Goal: Information Seeking & Learning: Learn about a topic

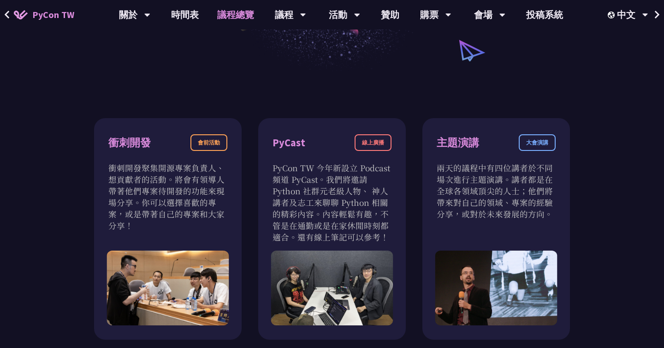
scroll to position [242, 0]
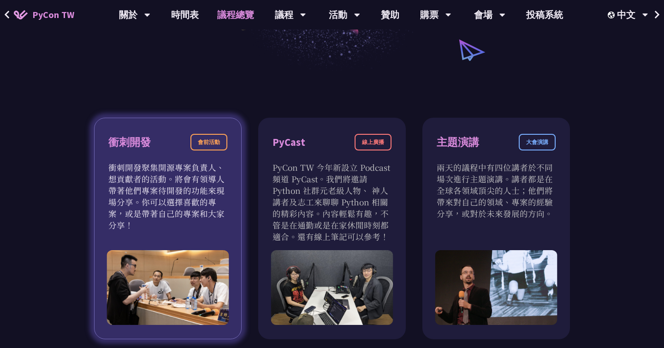
click at [177, 228] on p "衝刺開發聚集開源專案負責人、想貢獻者的活動。將會有領導人帶著他們專案待開發的功能來現場分享。你可以選擇喜歡的專案，或是帶著自己的專案和大家分享！" at bounding box center [167, 195] width 119 height 69
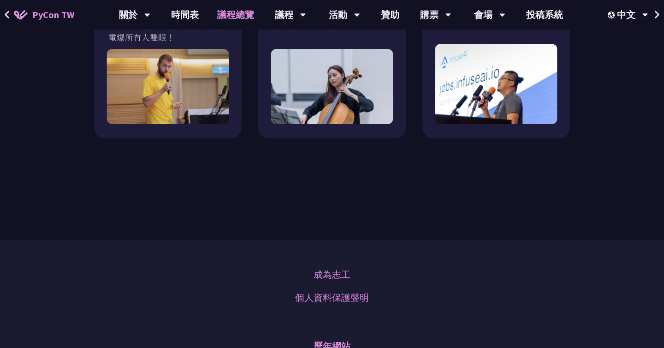
scroll to position [939, 0]
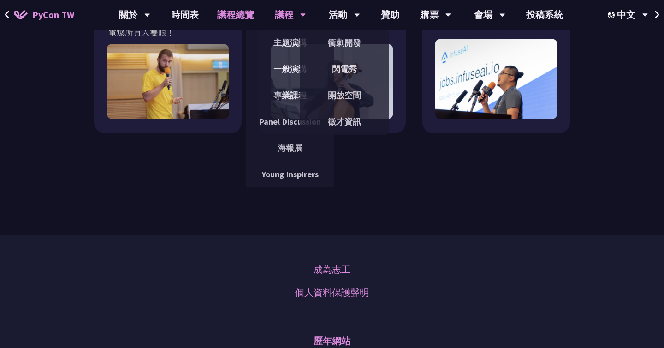
click at [150, 16] on div "議程" at bounding box center [134, 15] width 31 height 30
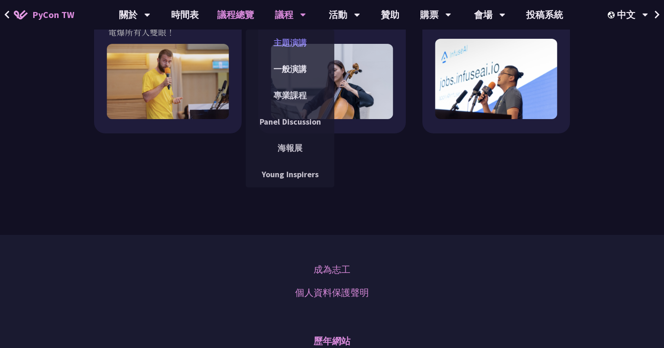
click at [286, 42] on link "主題演講" at bounding box center [290, 43] width 89 height 22
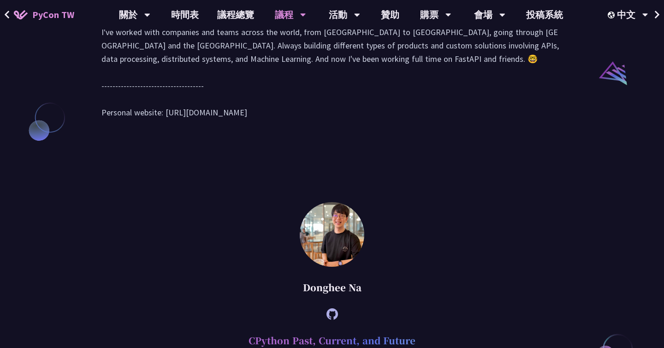
scroll to position [1015, 0]
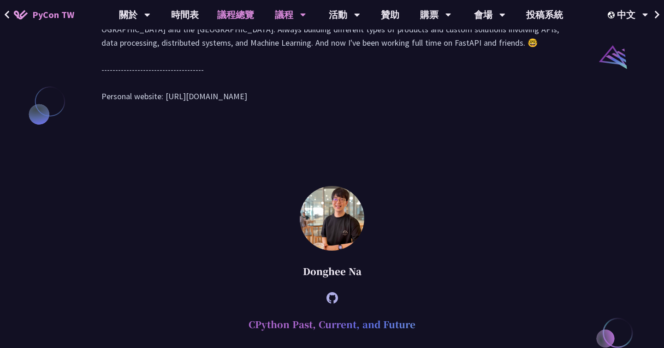
click at [220, 13] on link "議程總覽" at bounding box center [235, 15] width 55 height 30
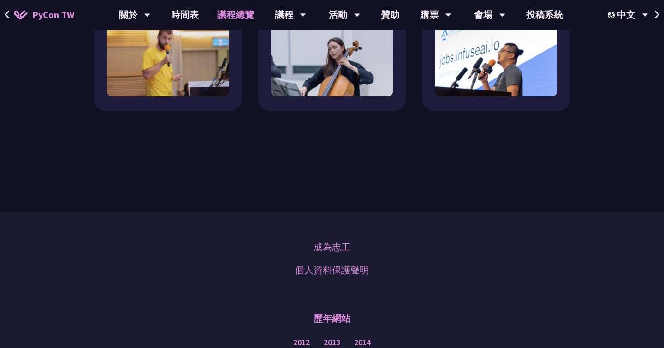
scroll to position [1145, 0]
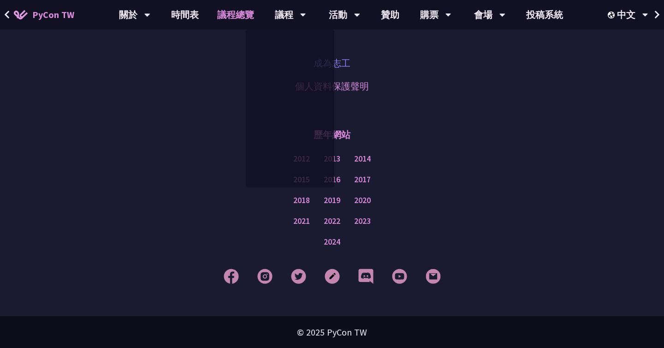
click at [347, 65] on link "成為志工" at bounding box center [332, 63] width 37 height 14
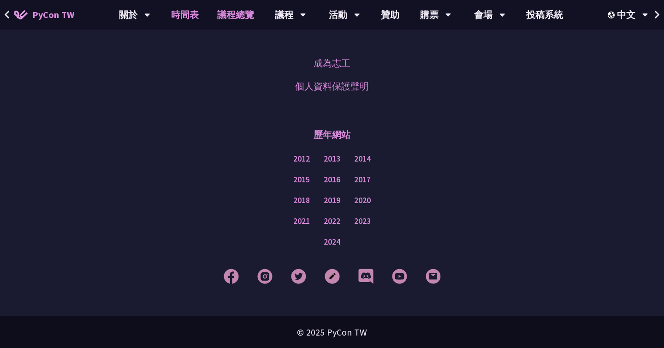
click at [186, 15] on link "時間表" at bounding box center [185, 15] width 46 height 30
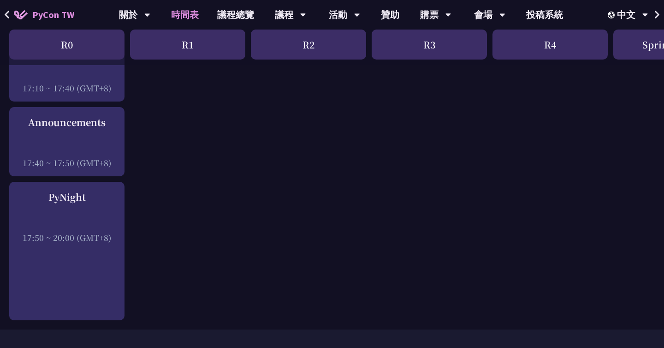
scroll to position [1399, 0]
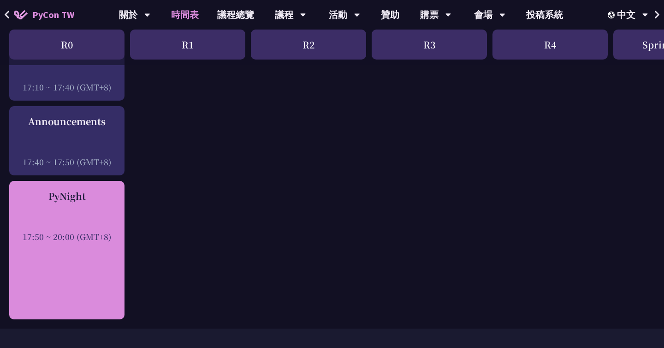
click at [87, 231] on div "17:50 ~ 20:00 (GMT+8)" at bounding box center [67, 237] width 106 height 12
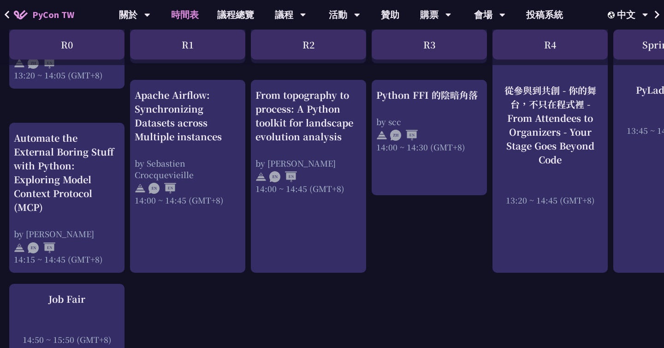
scroll to position [958, 0]
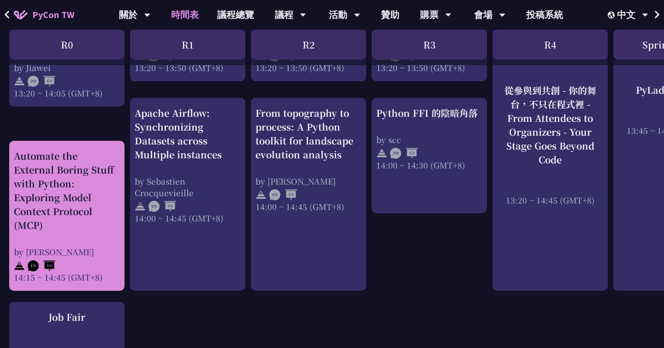
click at [99, 172] on div "Automate the External Boring Stuff with Python: Exploring Model Context Protoco…" at bounding box center [67, 190] width 106 height 83
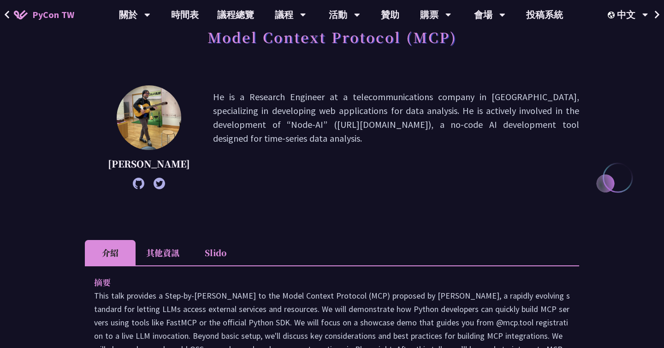
scroll to position [101, 0]
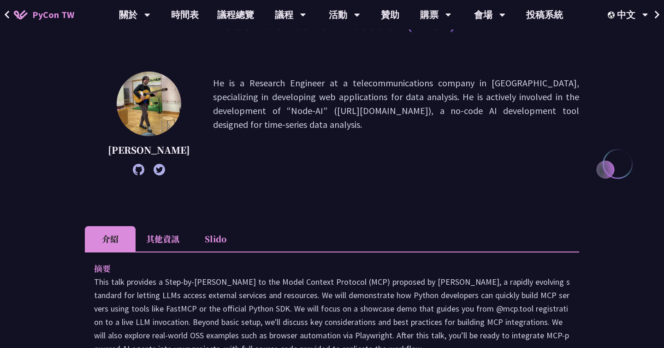
click at [220, 244] on li "Slido" at bounding box center [215, 238] width 51 height 25
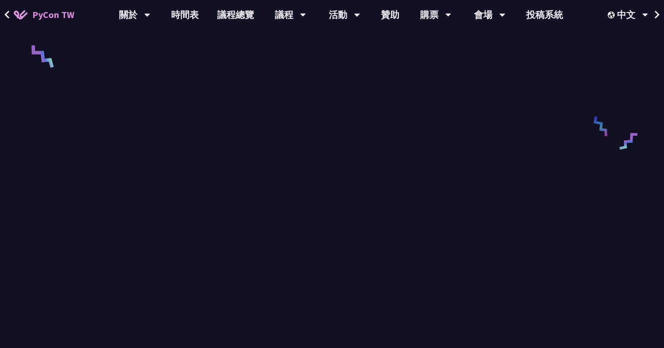
scroll to position [421, 0]
